Goal: Check status: Check status

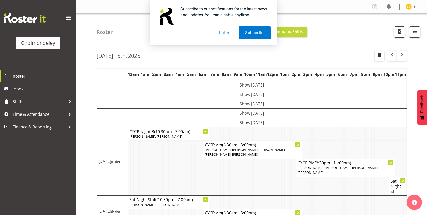
click at [219, 36] on button "Later" at bounding box center [224, 32] width 23 height 13
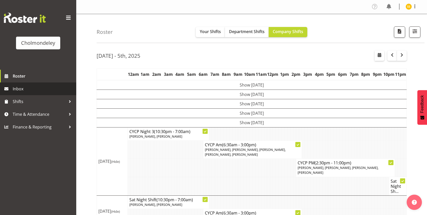
click at [26, 91] on span "Inbox" at bounding box center [43, 89] width 61 height 8
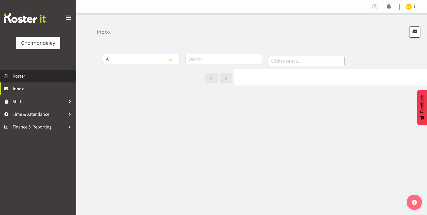
click at [29, 78] on span "Roster" at bounding box center [43, 76] width 61 height 8
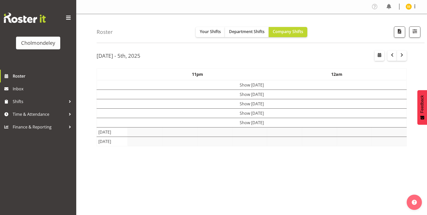
scroll to position [35, 0]
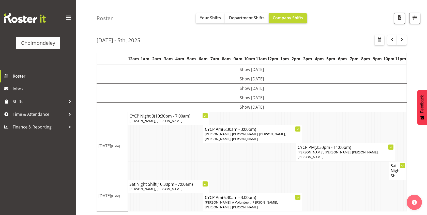
scroll to position [15, 0]
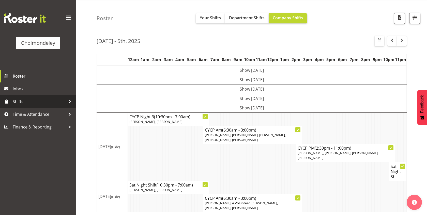
click at [36, 97] on link "Shifts" at bounding box center [38, 101] width 76 height 13
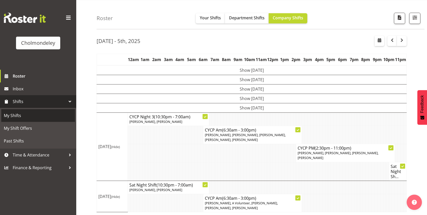
click at [32, 117] on span "My Shifts" at bounding box center [38, 116] width 69 height 8
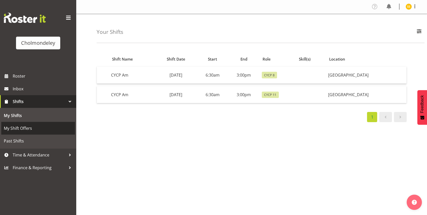
click at [47, 128] on span "My Shift Offers" at bounding box center [38, 128] width 69 height 8
